Goal: Task Accomplishment & Management: Complete application form

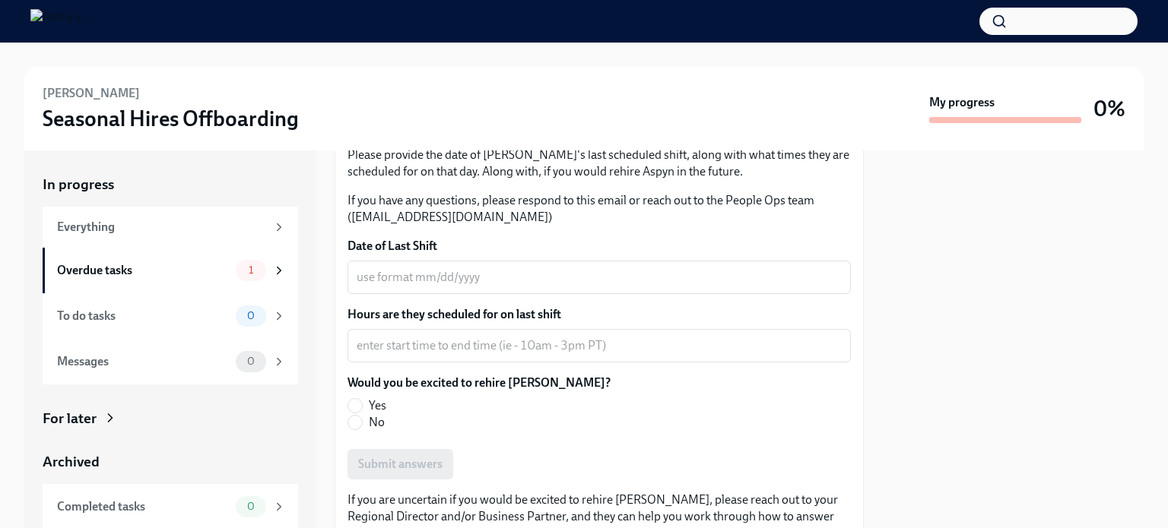
scroll to position [207, 0]
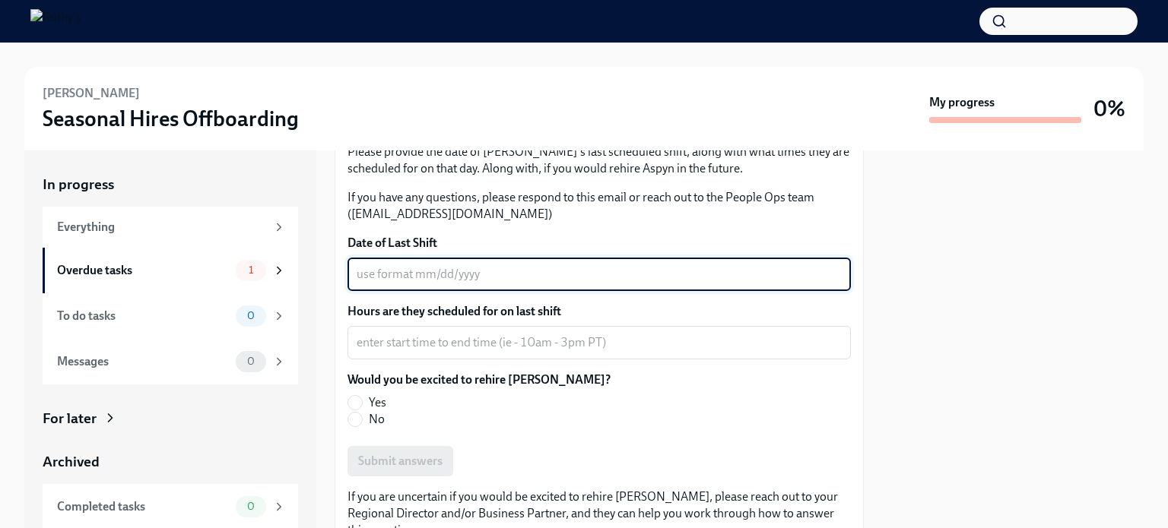
click at [511, 278] on textarea "Date of Last Shift" at bounding box center [599, 274] width 485 height 18
type textarea "[DATE]"
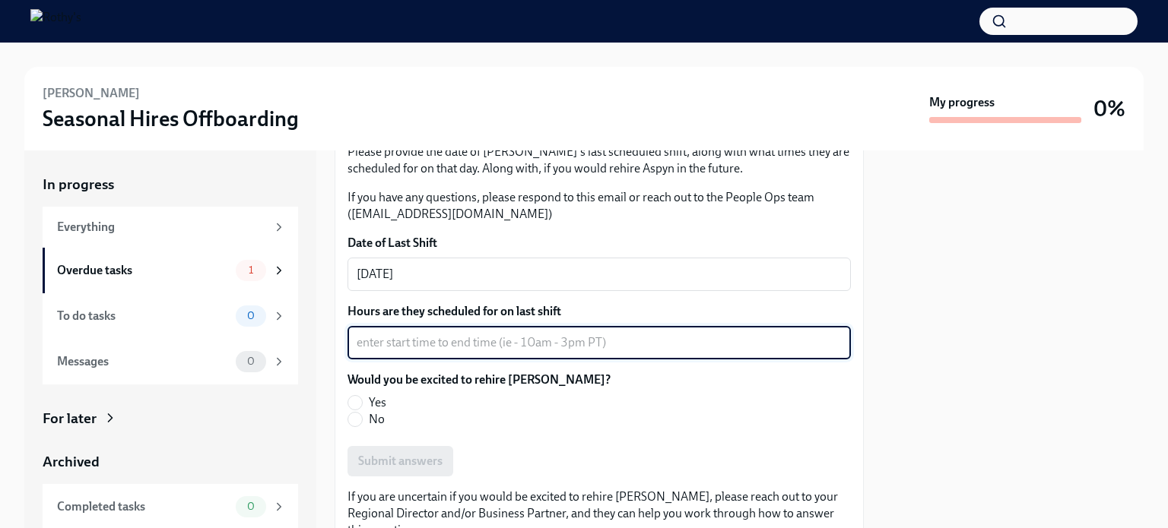
click at [499, 346] on textarea "Hours are they scheduled for on last shift" at bounding box center [599, 343] width 485 height 18
type textarea "3-9:15"
click at [358, 401] on input "Yes" at bounding box center [355, 403] width 14 height 14
radio input "true"
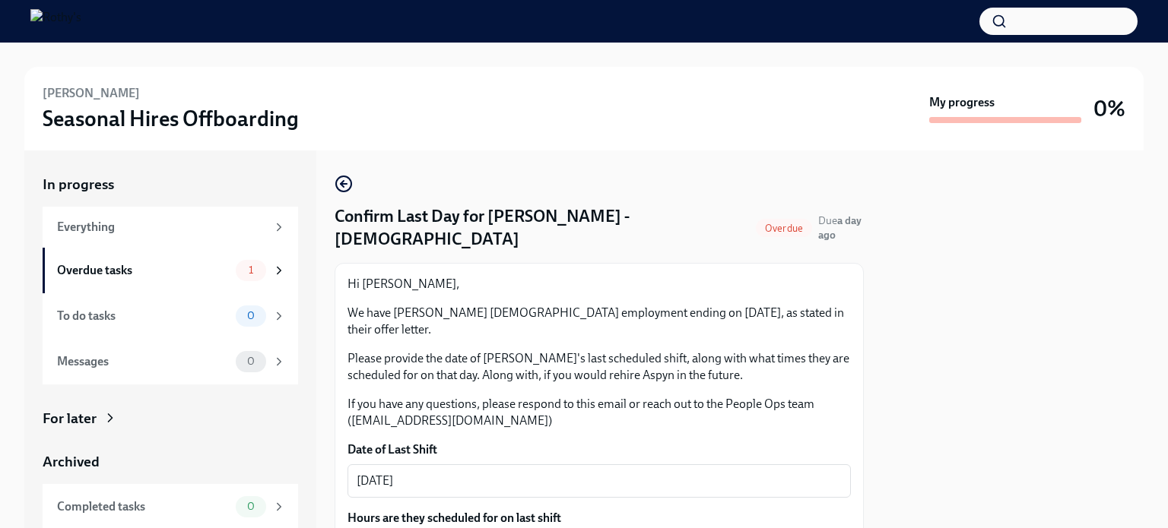
scroll to position [278, 0]
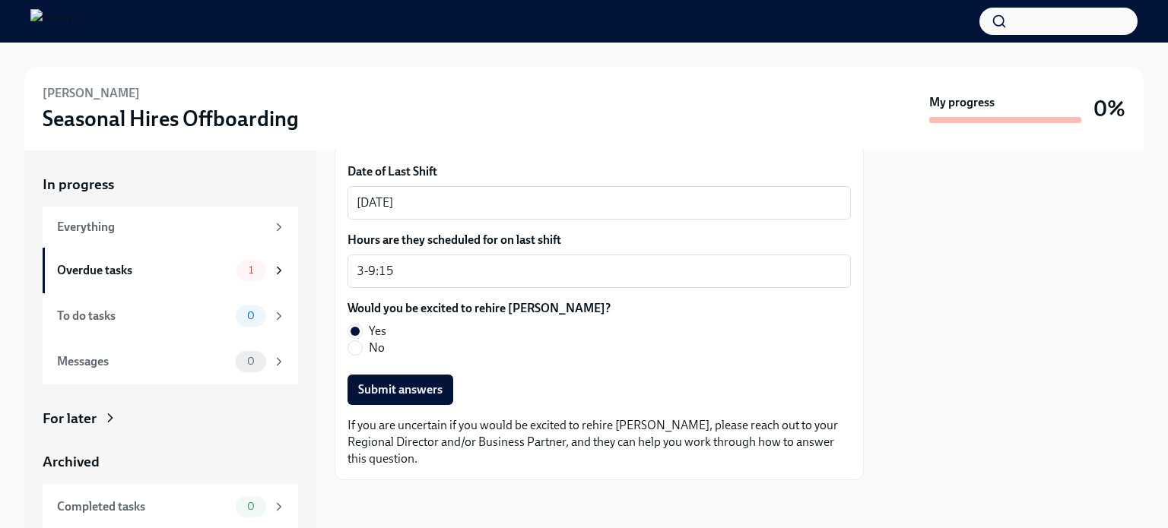
click at [415, 484] on div at bounding box center [599, 504] width 529 height 49
click at [383, 478] on div "Hi [PERSON_NAME], We have [PERSON_NAME] [DEMOGRAPHIC_DATA] employment ending on…" at bounding box center [599, 233] width 529 height 496
click at [417, 477] on div "Hi [PERSON_NAME], We have [PERSON_NAME] [DEMOGRAPHIC_DATA] employment ending on…" at bounding box center [599, 233] width 529 height 496
click at [438, 444] on p "If you are uncertain if you would be excited to rehire [PERSON_NAME], please re…" at bounding box center [598, 442] width 503 height 50
click at [386, 444] on p "If you are uncertain if you would be excited to rehire [PERSON_NAME], please re…" at bounding box center [598, 442] width 503 height 50
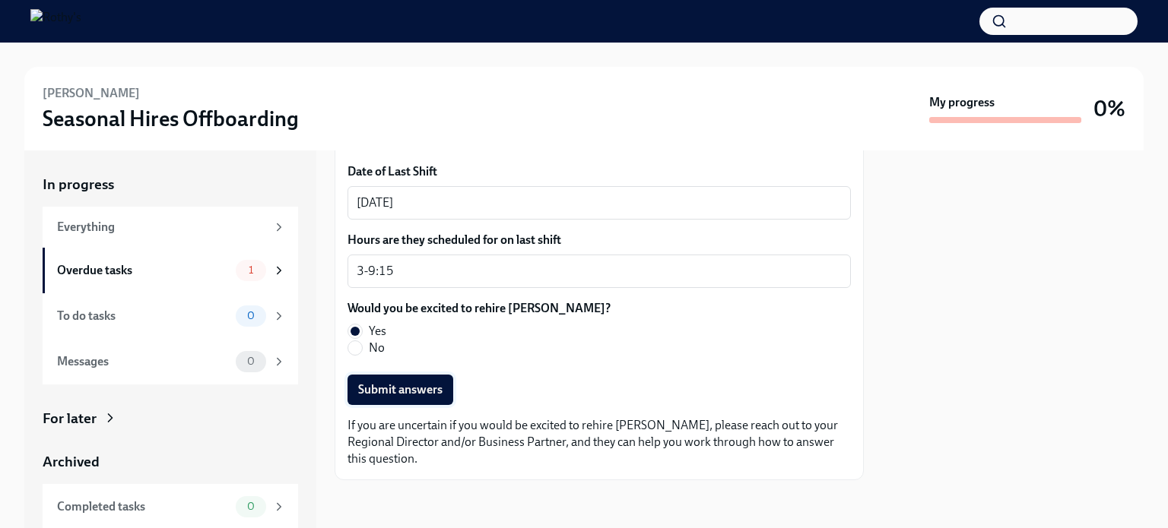
click at [382, 393] on span "Submit answers" at bounding box center [400, 389] width 84 height 15
